Goal: Information Seeking & Learning: Learn about a topic

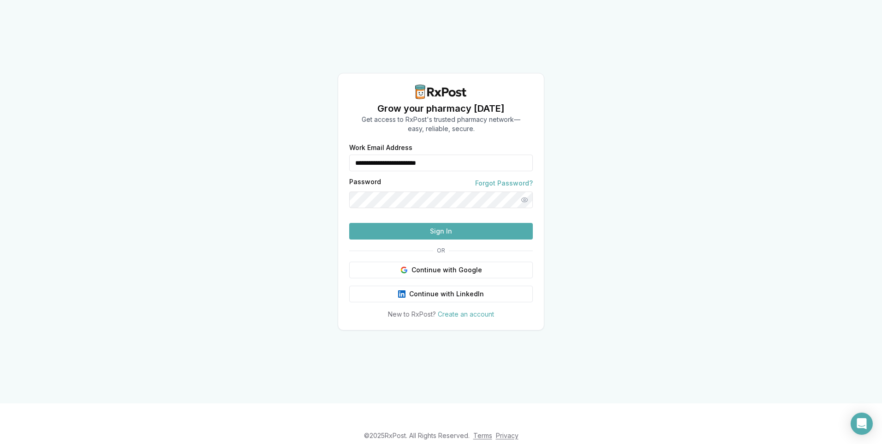
type input "**********"
click at [523, 191] on button "Show password" at bounding box center [524, 199] width 17 height 17
click at [456, 239] on button "Sign In" at bounding box center [441, 231] width 184 height 17
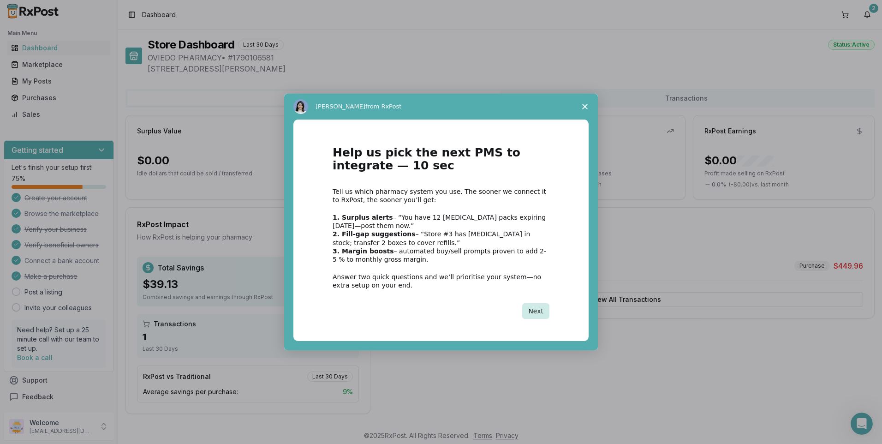
click at [535, 315] on button "Next" at bounding box center [535, 311] width 27 height 16
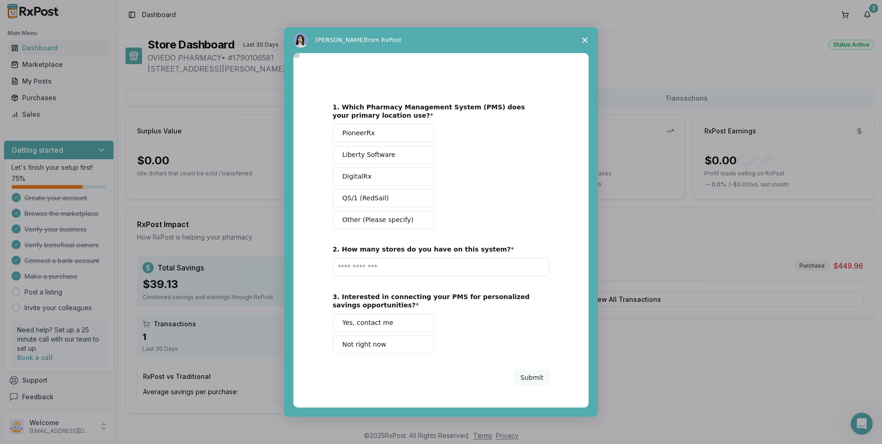
click at [588, 38] on span "Close survey" at bounding box center [585, 40] width 26 height 26
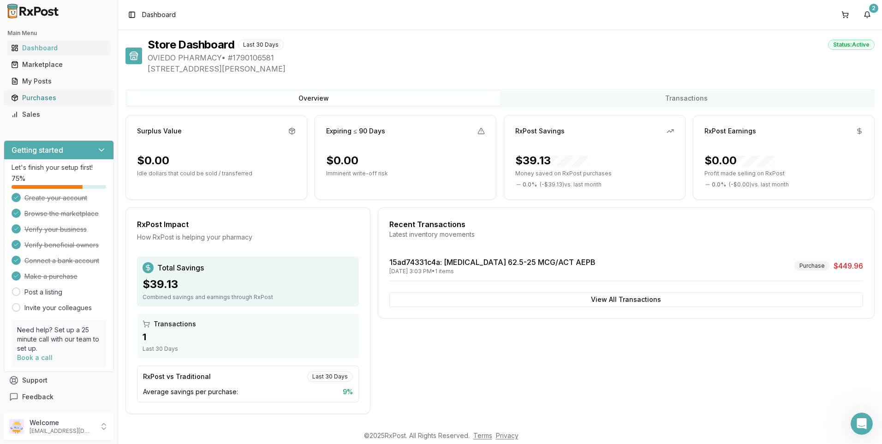
click at [37, 101] on div "Purchases" at bounding box center [58, 97] width 95 height 9
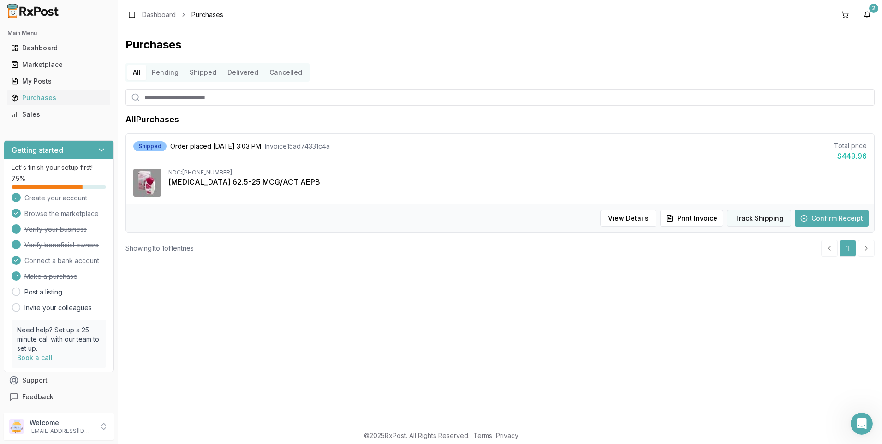
click at [762, 222] on button "Track Shipping" at bounding box center [759, 218] width 64 height 17
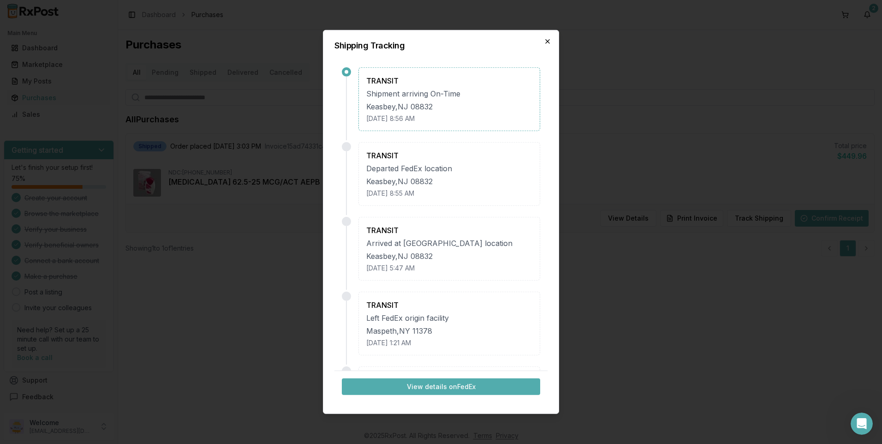
click at [546, 42] on icon "button" at bounding box center [547, 41] width 7 height 7
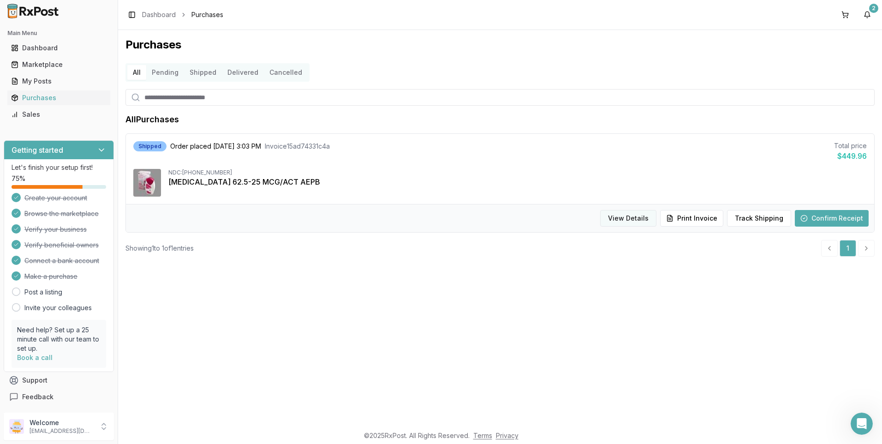
click at [626, 224] on button "View Details" at bounding box center [628, 218] width 56 height 17
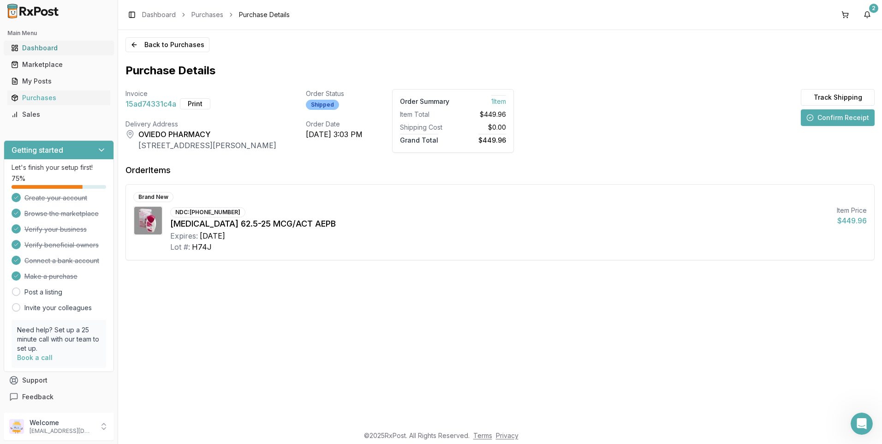
click at [48, 50] on div "Dashboard" at bounding box center [58, 47] width 95 height 9
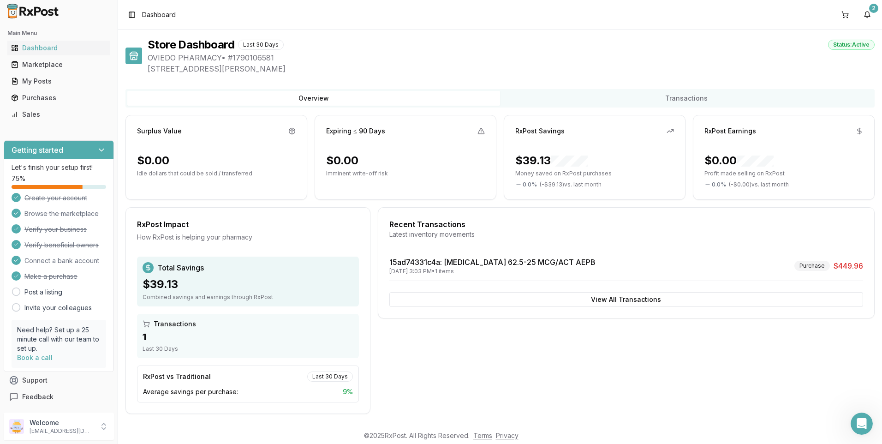
click at [42, 13] on img at bounding box center [33, 11] width 59 height 15
click at [30, 66] on div "Marketplace" at bounding box center [58, 64] width 95 height 9
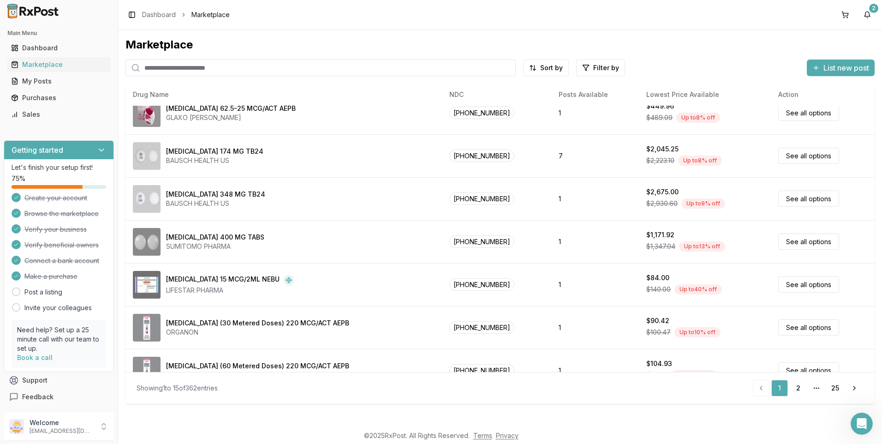
scroll to position [377, 0]
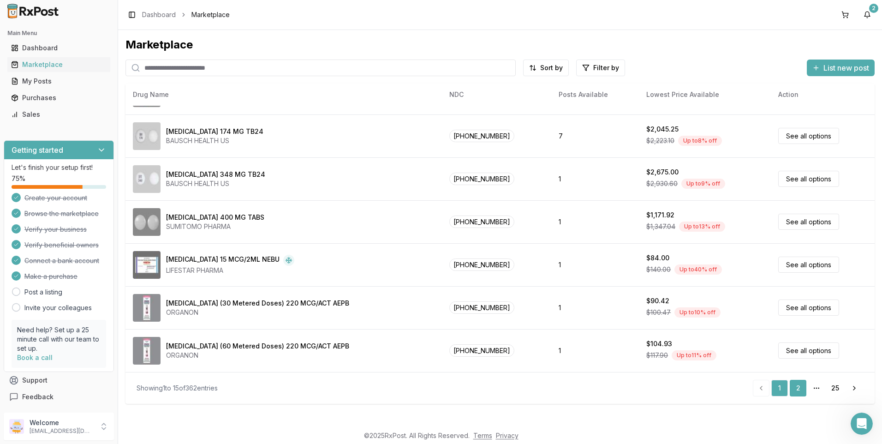
click at [793, 394] on link "2" at bounding box center [797, 388] width 17 height 17
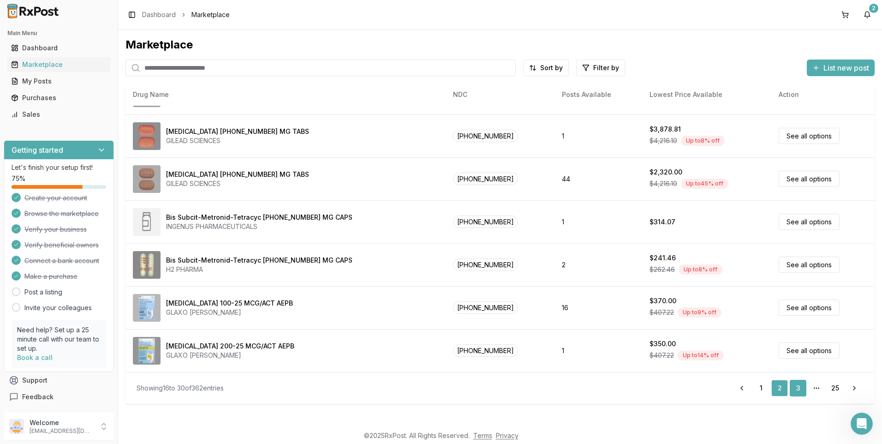
click at [801, 385] on link "3" at bounding box center [797, 388] width 17 height 17
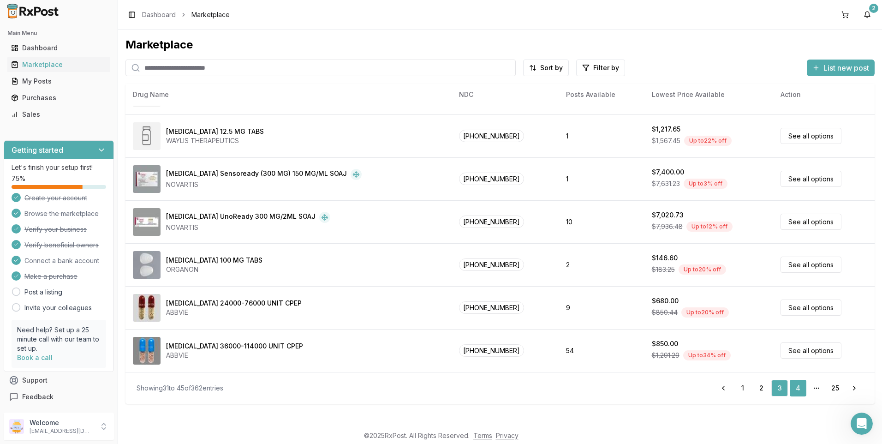
click at [801, 391] on link "4" at bounding box center [797, 388] width 17 height 17
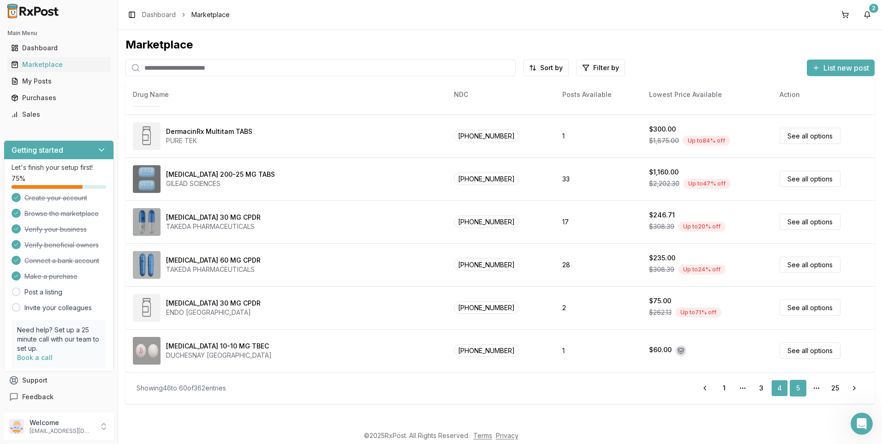
click at [798, 395] on link "5" at bounding box center [797, 388] width 17 height 17
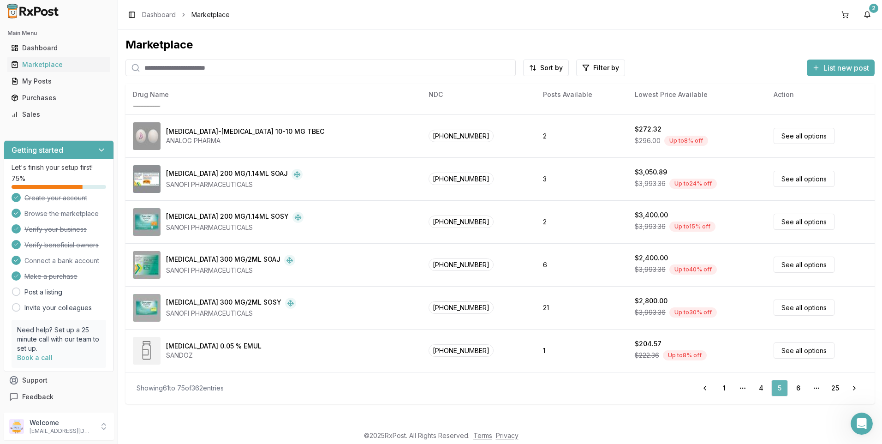
click at [798, 395] on link "6" at bounding box center [797, 388] width 17 height 17
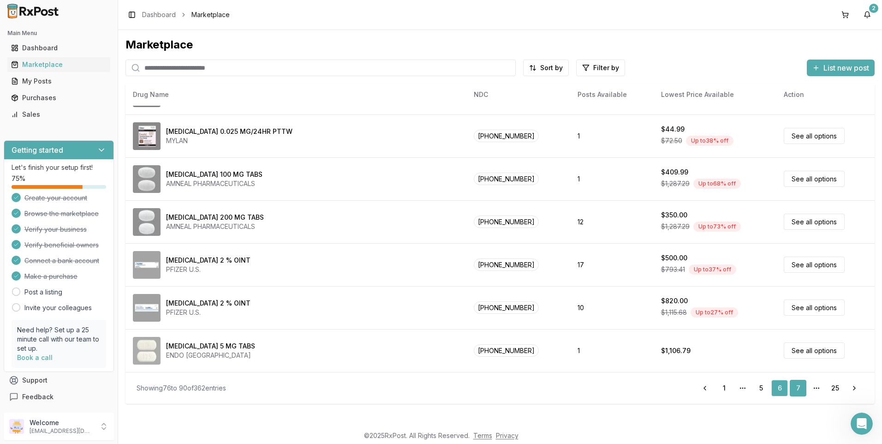
click at [798, 384] on link "7" at bounding box center [797, 388] width 17 height 17
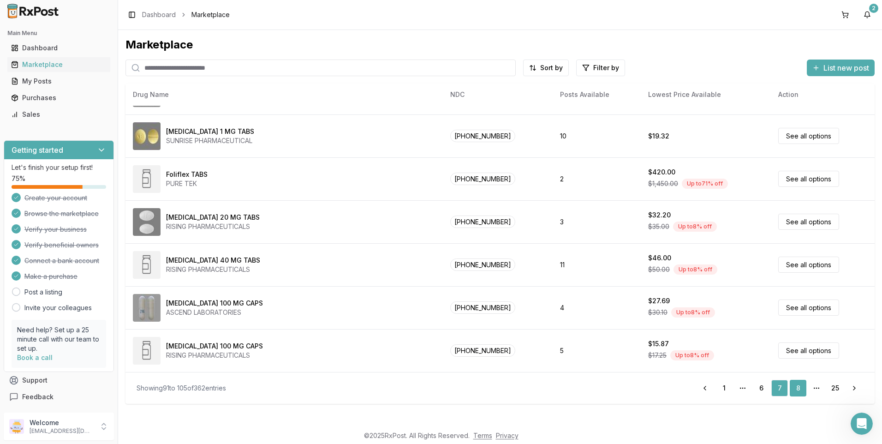
click at [800, 390] on link "8" at bounding box center [797, 388] width 17 height 17
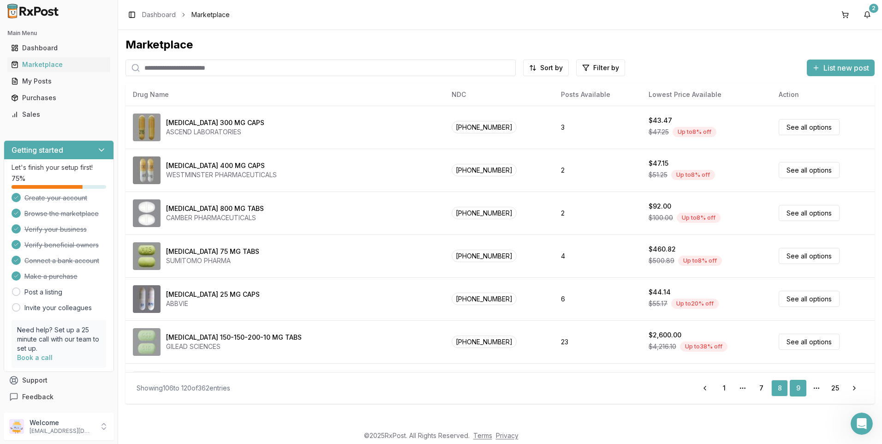
click at [796, 392] on link "9" at bounding box center [797, 388] width 17 height 17
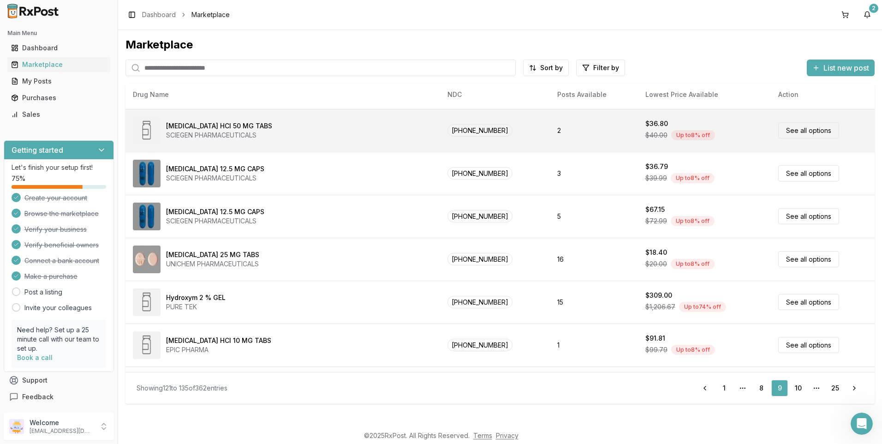
scroll to position [262, 0]
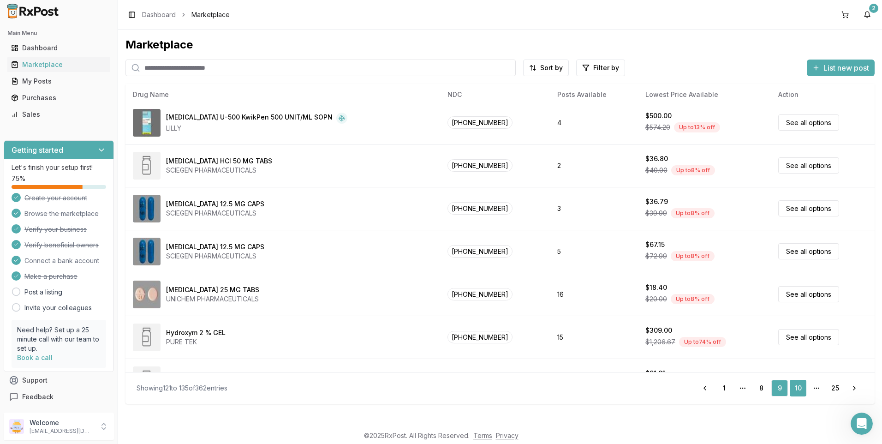
click at [794, 386] on link "10" at bounding box center [797, 388] width 17 height 17
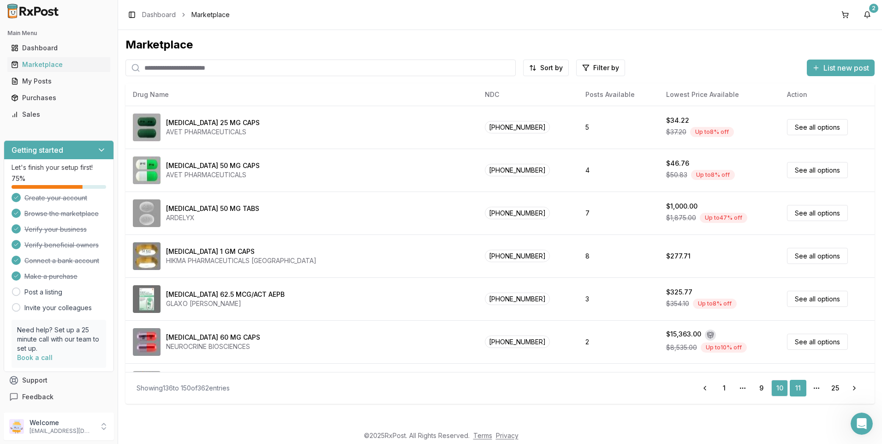
click at [799, 390] on link "11" at bounding box center [797, 388] width 17 height 17
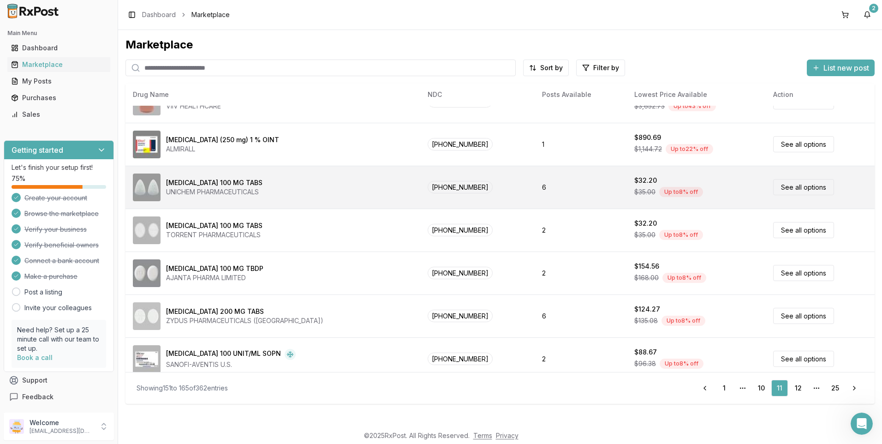
scroll to position [377, 0]
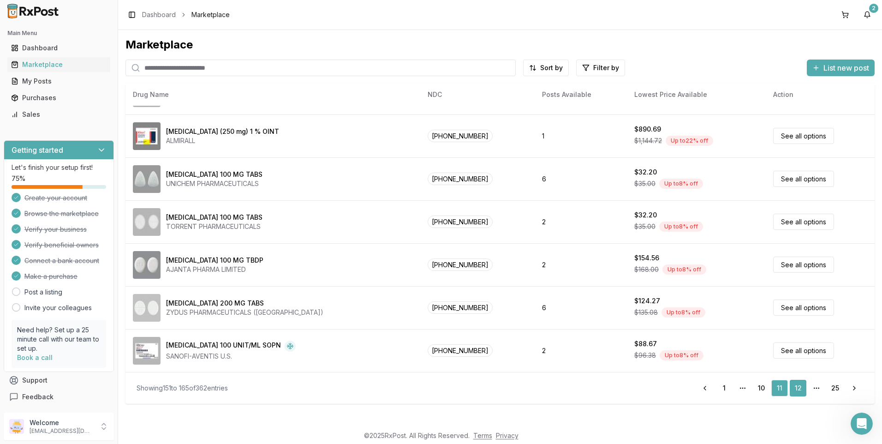
click at [803, 388] on link "12" at bounding box center [797, 388] width 17 height 17
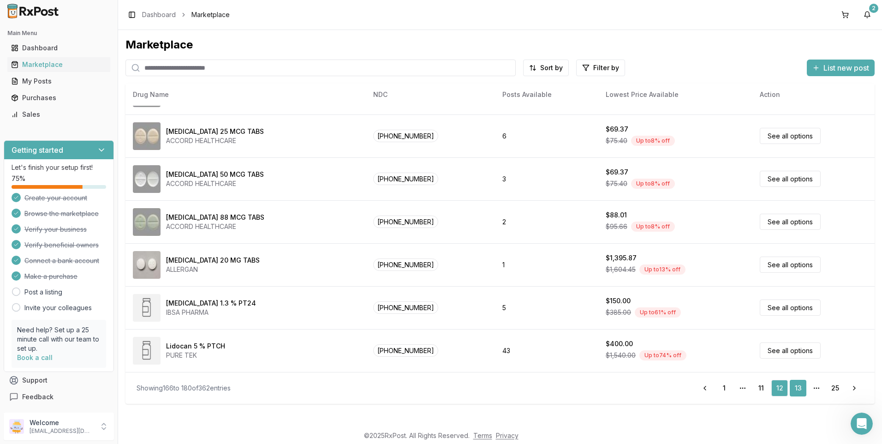
click at [795, 388] on link "13" at bounding box center [797, 388] width 17 height 17
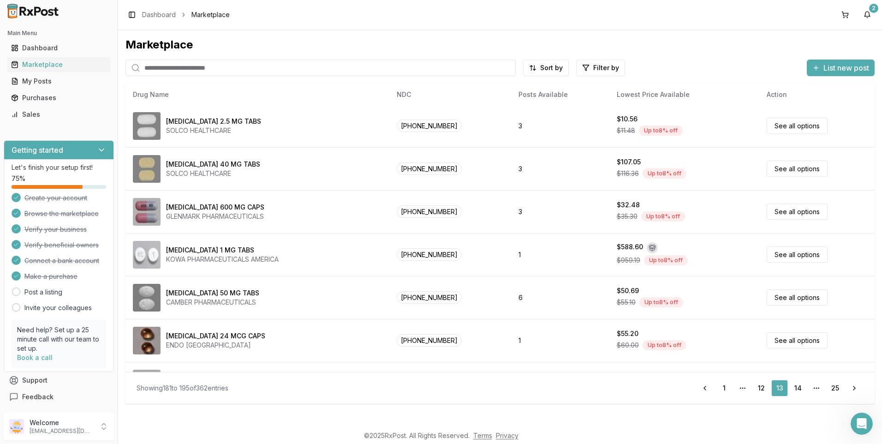
scroll to position [377, 0]
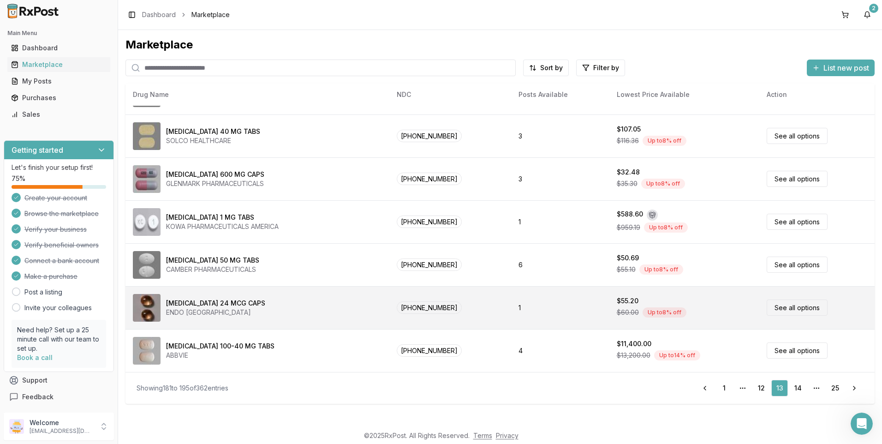
click at [794, 308] on link "See all options" at bounding box center [796, 307] width 61 height 16
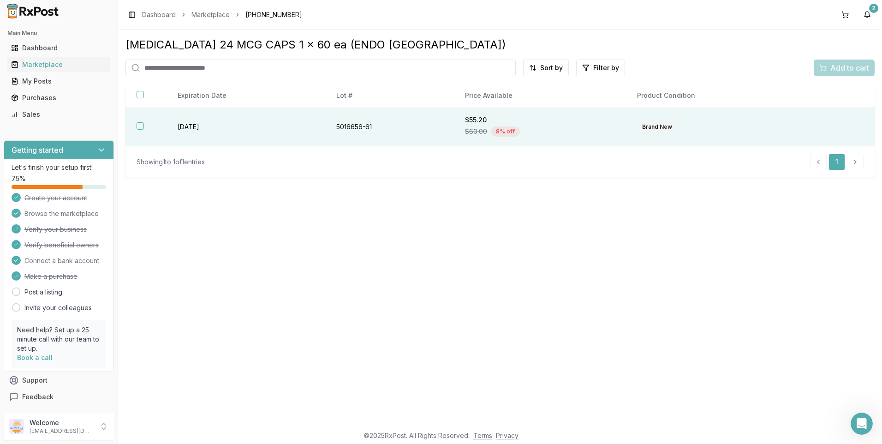
click at [660, 126] on div "Brand New" at bounding box center [657, 127] width 40 height 10
click at [204, 13] on link "Marketplace" at bounding box center [210, 14] width 38 height 9
